Goal: Navigation & Orientation: Find specific page/section

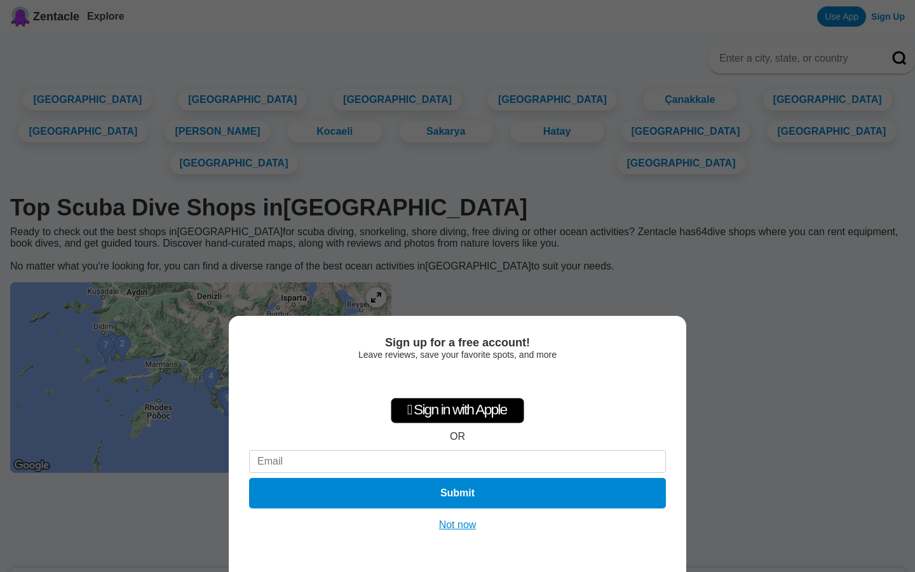
click at [454, 524] on button "Not now" at bounding box center [457, 525] width 45 height 13
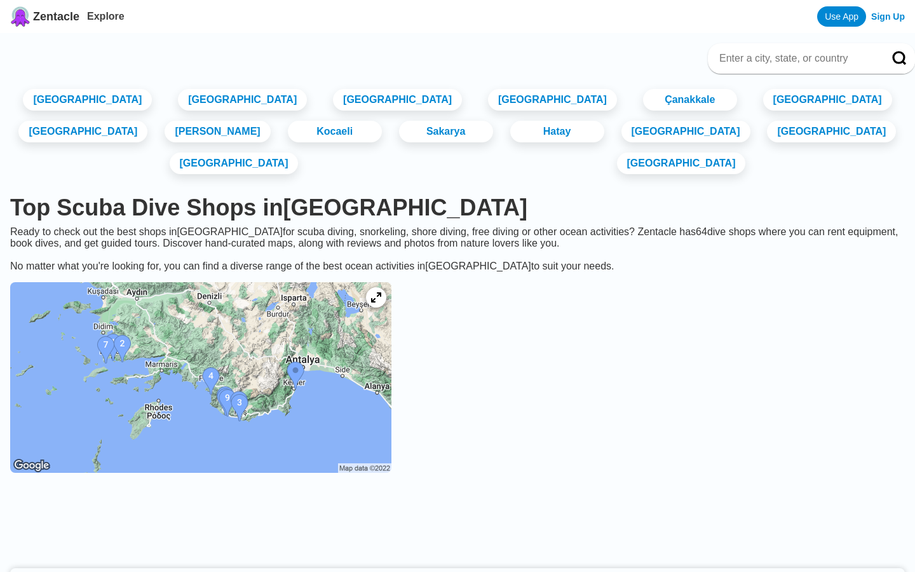
click at [153, 343] on img at bounding box center [200, 377] width 381 height 191
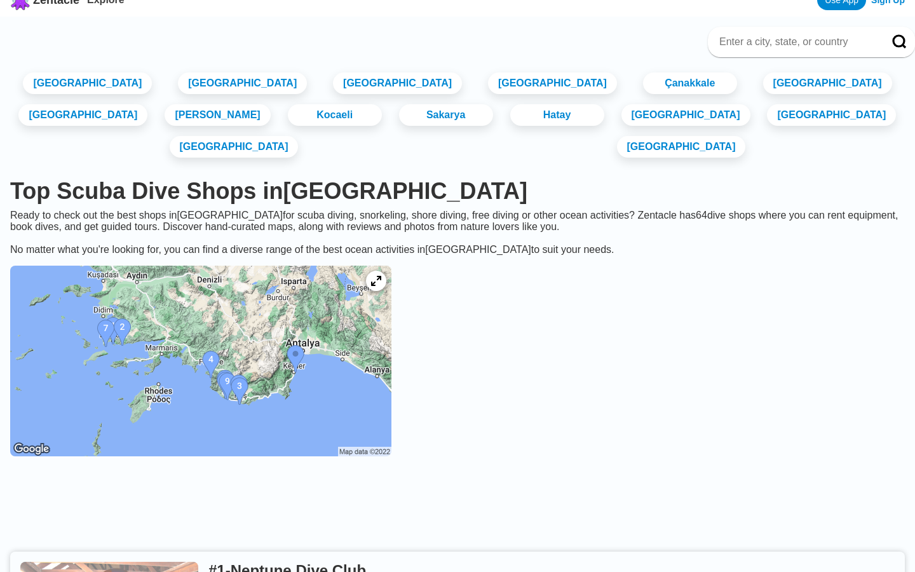
scroll to position [16, 0]
click at [225, 88] on link "[GEOGRAPHIC_DATA]" at bounding box center [242, 83] width 135 height 23
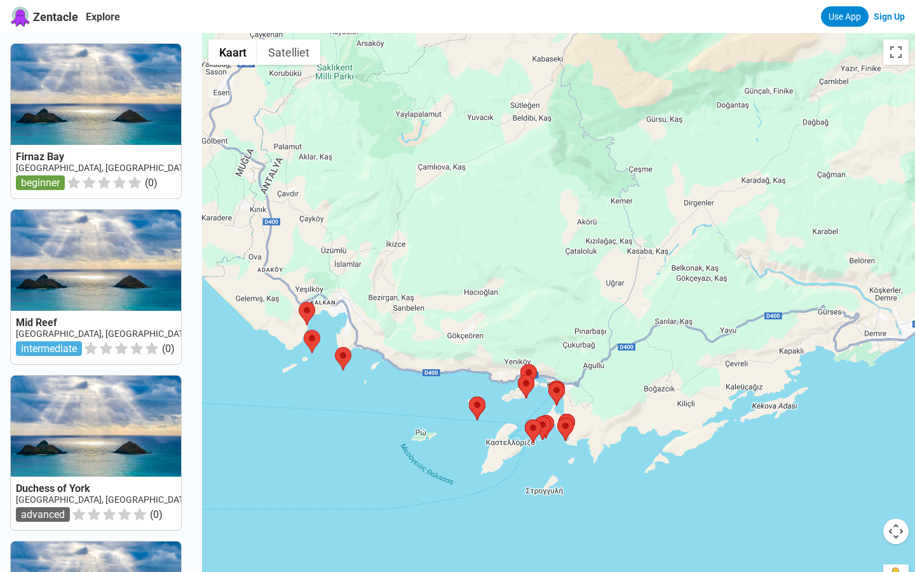
drag, startPoint x: 723, startPoint y: 304, endPoint x: 524, endPoint y: 229, distance: 212.0
click at [524, 229] on div at bounding box center [558, 319] width 713 height 572
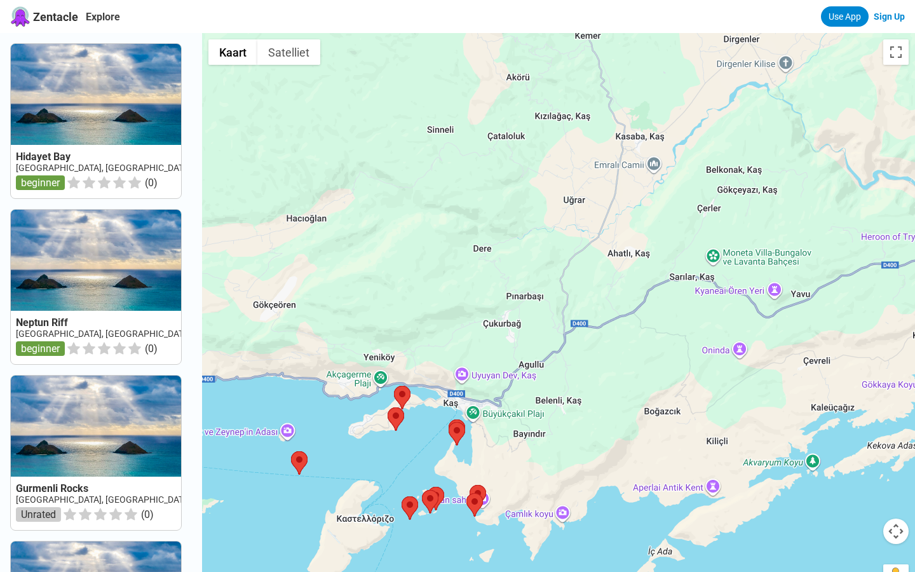
drag, startPoint x: 524, startPoint y: 293, endPoint x: 269, endPoint y: 154, distance: 290.1
click at [269, 154] on div at bounding box center [558, 319] width 713 height 572
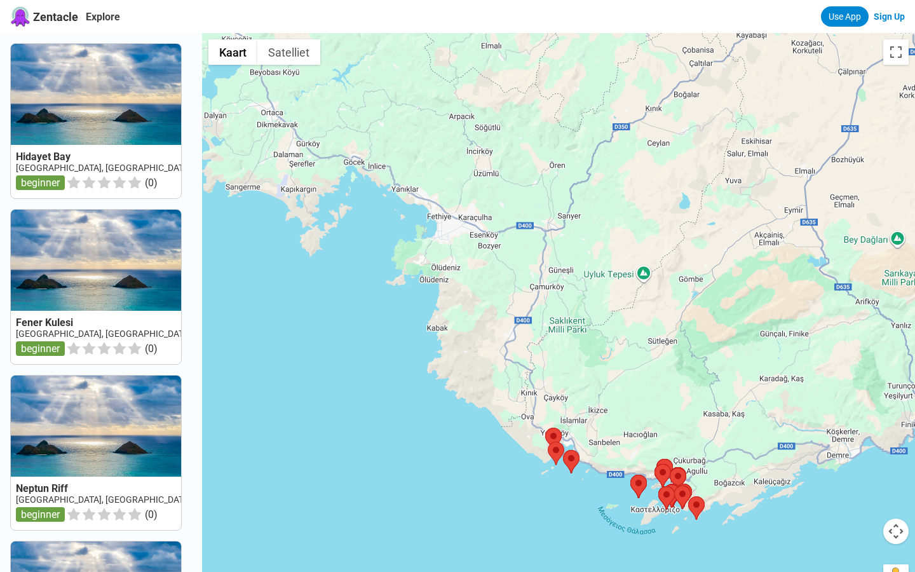
drag, startPoint x: 444, startPoint y: 177, endPoint x: 573, endPoint y: 283, distance: 166.6
click at [573, 283] on div at bounding box center [558, 319] width 713 height 572
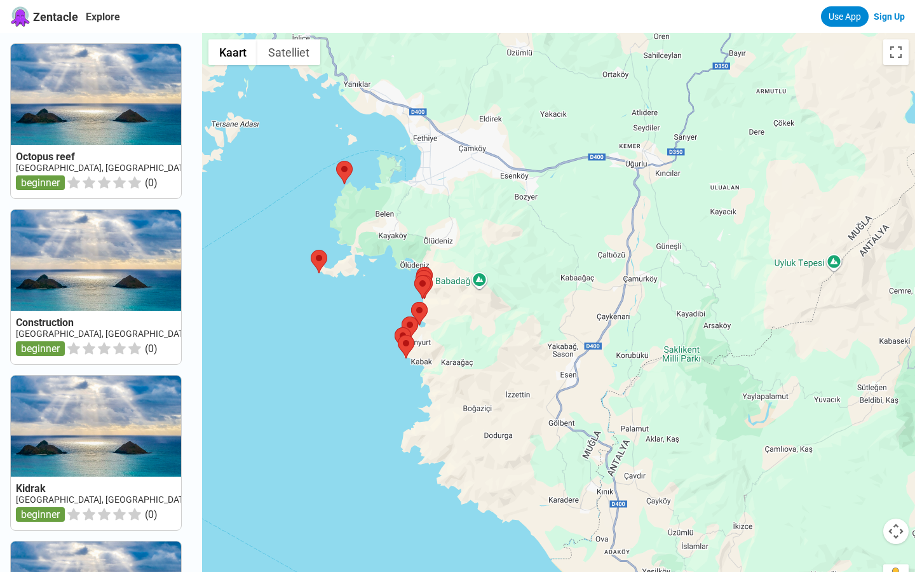
drag, startPoint x: 447, startPoint y: 369, endPoint x: 483, endPoint y: 283, distance: 93.1
click at [483, 283] on div at bounding box center [558, 319] width 713 height 572
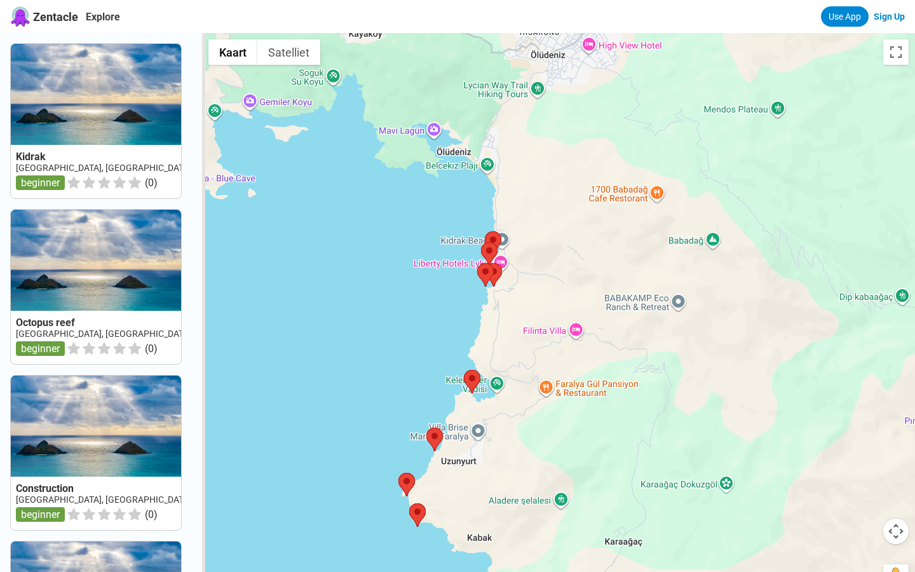
drag, startPoint x: 358, startPoint y: 311, endPoint x: 551, endPoint y: 259, distance: 200.1
click at [551, 259] on div at bounding box center [558, 319] width 713 height 572
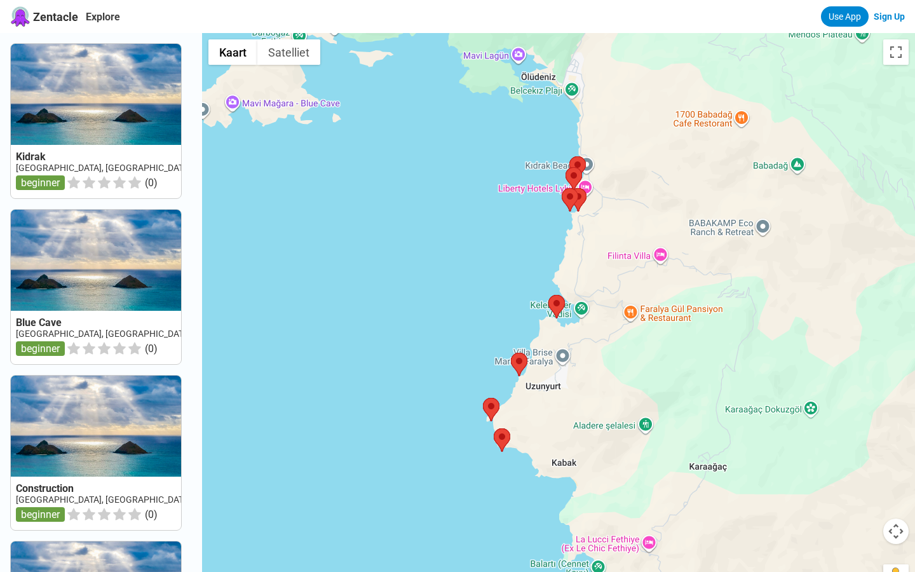
drag, startPoint x: 521, startPoint y: 277, endPoint x: 618, endPoint y: 198, distance: 125.1
click at [618, 198] on div at bounding box center [558, 319] width 713 height 572
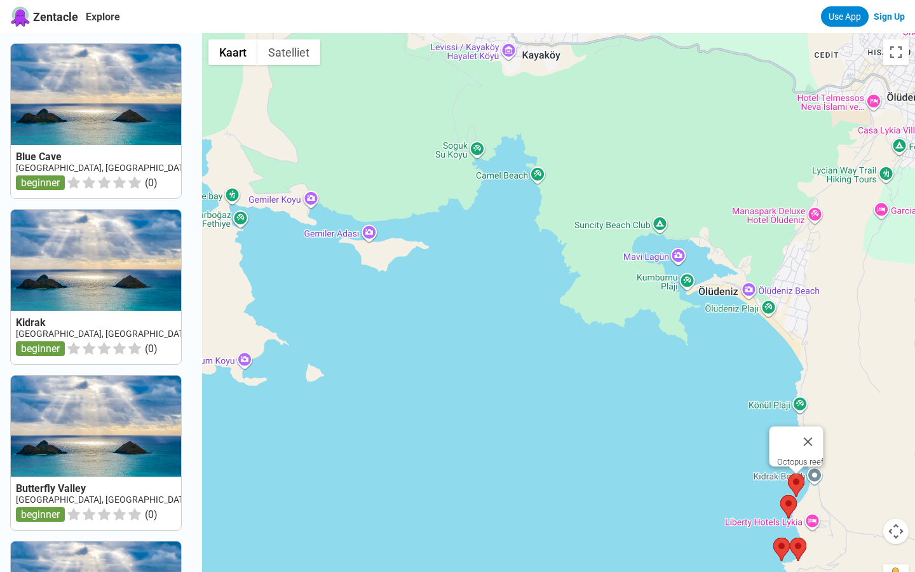
drag, startPoint x: 565, startPoint y: 132, endPoint x: 797, endPoint y: 478, distance: 416.3
click at [797, 478] on div at bounding box center [796, 485] width 17 height 24
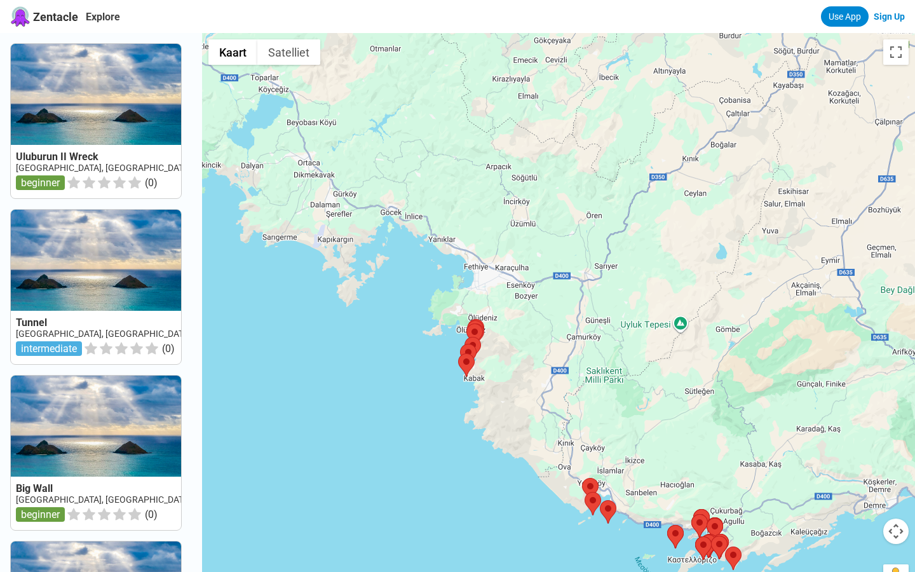
drag, startPoint x: 446, startPoint y: 256, endPoint x: 651, endPoint y: 551, distance: 359.7
click at [651, 551] on div at bounding box center [558, 319] width 713 height 572
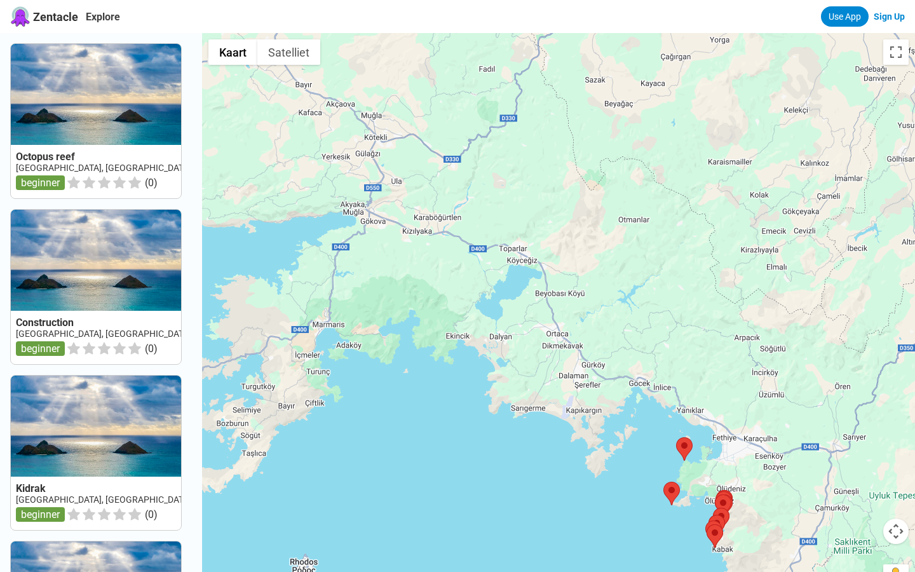
drag, startPoint x: 361, startPoint y: 278, endPoint x: 609, endPoint y: 444, distance: 298.8
click at [609, 444] on div at bounding box center [558, 319] width 713 height 572
